Goal: Task Accomplishment & Management: Manage account settings

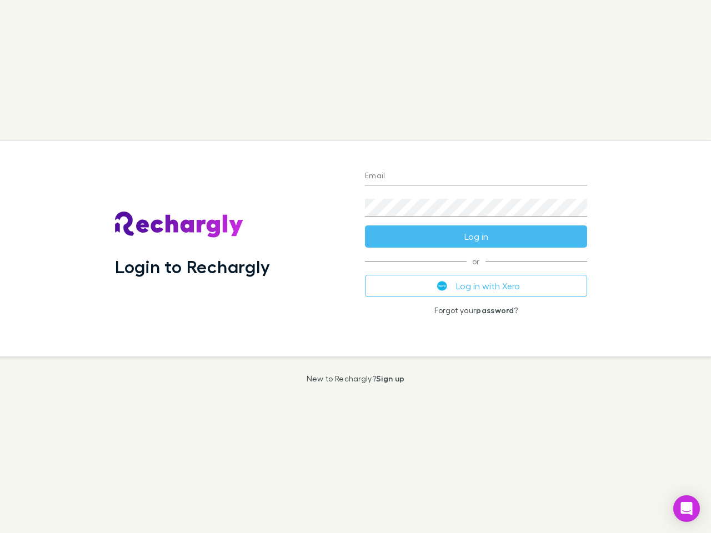
click at [355, 267] on div "Login to Rechargly" at bounding box center [231, 248] width 250 height 215
click at [476, 177] on input "Email" at bounding box center [476, 177] width 222 height 18
click at [476, 237] on button "Log in" at bounding box center [476, 236] width 222 height 22
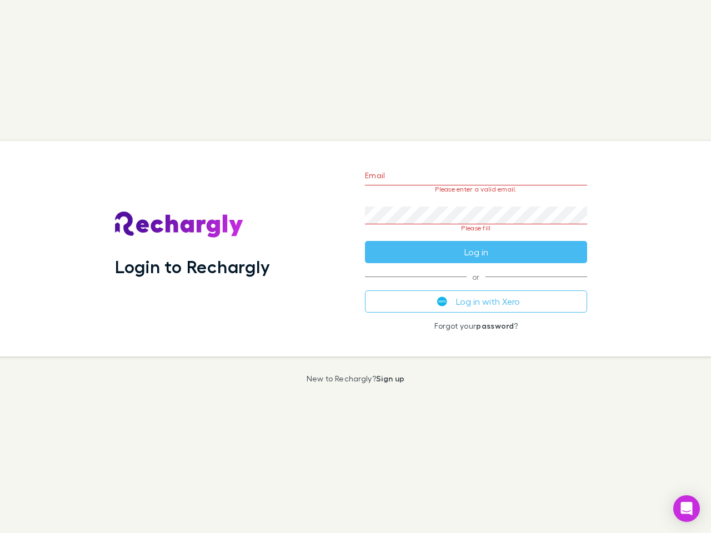
click at [476, 286] on div "Email Please enter a valid email. Password Please fill Log in or Log in with Xe…" at bounding box center [476, 248] width 240 height 215
click at [686, 509] on icon "Open Intercom Messenger" at bounding box center [687, 508] width 12 height 13
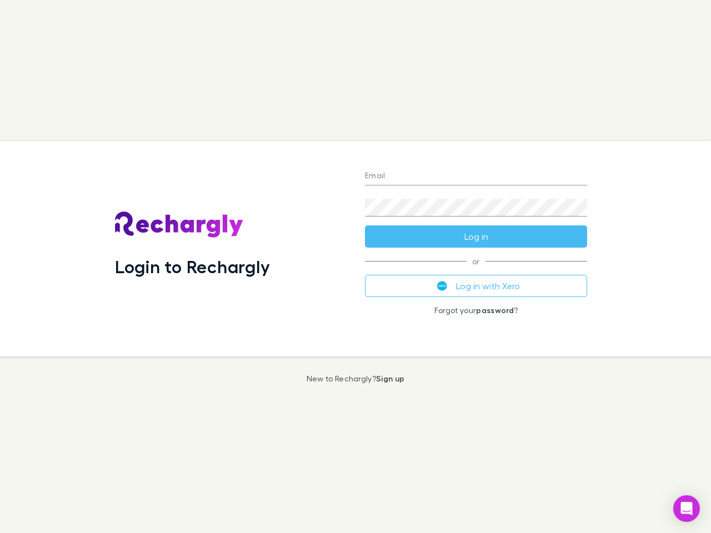
click at [355, 267] on div "Login to Rechargly" at bounding box center [231, 248] width 250 height 215
click at [476, 177] on input "Email" at bounding box center [476, 177] width 222 height 18
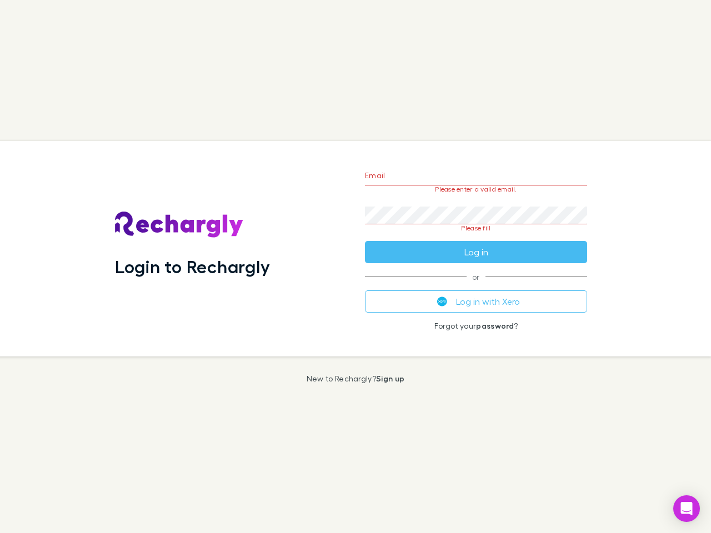
click at [476, 237] on form "Email Please enter a valid email. Password Please fill Log in" at bounding box center [476, 211] width 222 height 104
click at [476, 286] on div "Email Please enter a valid email. Password Please fill Log in or Log in with Xe…" at bounding box center [476, 248] width 240 height 215
click at [686, 509] on icon "Open Intercom Messenger" at bounding box center [687, 508] width 12 height 13
